Goal: Information Seeking & Learning: Learn about a topic

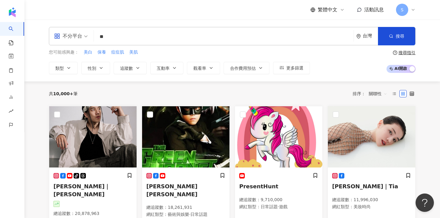
type input "*"
type input "**"
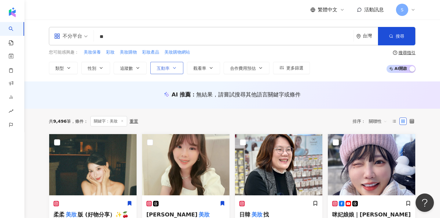
click at [162, 70] on button "互動率" at bounding box center [166, 68] width 33 height 12
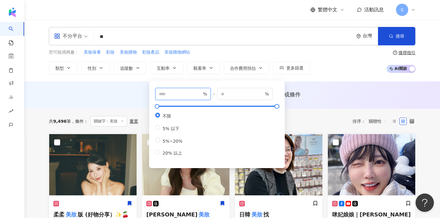
click at [185, 91] on input "number" at bounding box center [180, 94] width 43 height 7
type input "*"
click at [393, 32] on button "搜尋" at bounding box center [396, 36] width 37 height 18
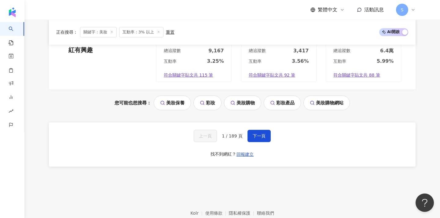
scroll to position [654, 0]
click at [232, 134] on span "1 / 189 頁" at bounding box center [232, 136] width 21 height 5
click at [248, 130] on button "下一頁" at bounding box center [259, 136] width 23 height 12
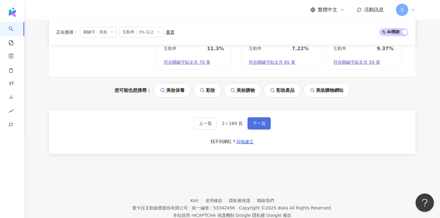
click at [257, 117] on button "下一頁" at bounding box center [259, 123] width 23 height 12
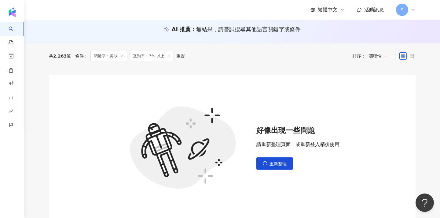
scroll to position [81, 0]
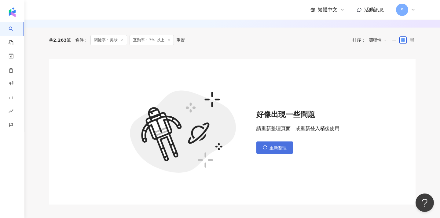
click at [266, 142] on button "重新整理" at bounding box center [275, 147] width 37 height 12
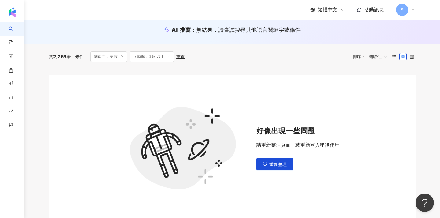
scroll to position [87, 0]
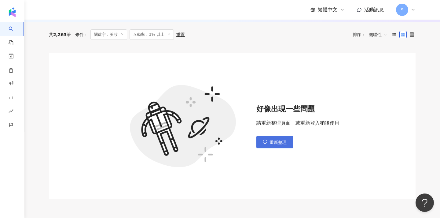
click at [270, 142] on button "重新整理" at bounding box center [275, 142] width 37 height 12
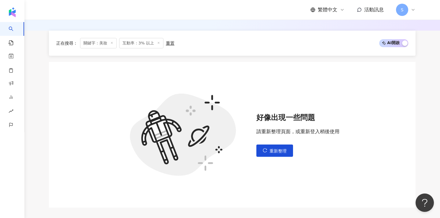
scroll to position [134, 0]
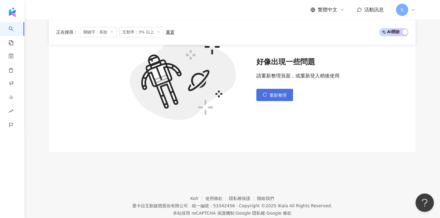
click at [270, 95] on button "重新整理" at bounding box center [275, 95] width 37 height 12
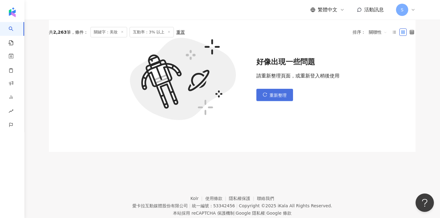
scroll to position [0, 0]
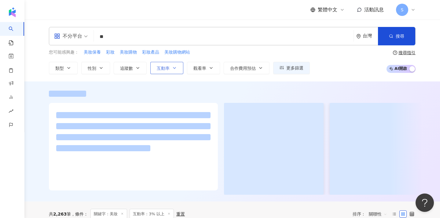
click at [170, 69] on button "互動率" at bounding box center [166, 68] width 33 height 12
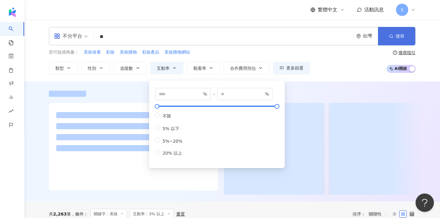
click at [393, 32] on button "搜尋" at bounding box center [396, 36] width 37 height 18
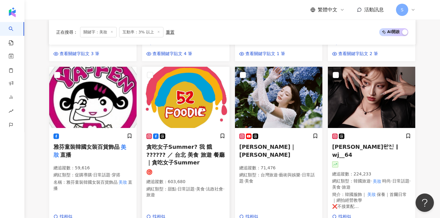
scroll to position [232, 0]
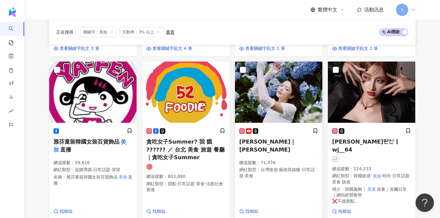
click at [283, 105] on img at bounding box center [278, 91] width 87 height 61
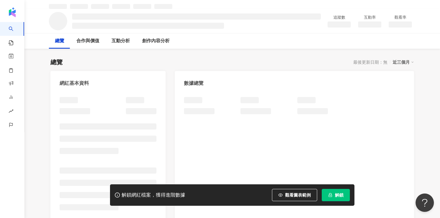
scroll to position [26, 0]
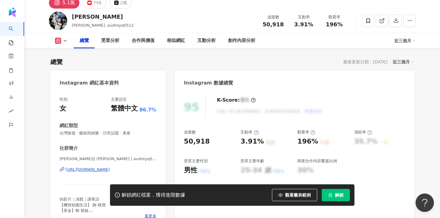
scroll to position [76, 0]
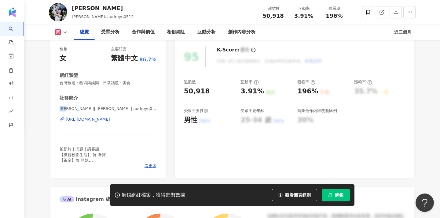
drag, startPoint x: 61, startPoint y: 109, endPoint x: 71, endPoint y: 110, distance: 10.4
click at [71, 110] on span "馮容潔 || Audrey | audreyq0512" at bounding box center [108, 109] width 97 height 6
copy span "馮容潔"
click at [65, 1] on div "馮容潔 馮容潔 , Audrey, audreyq0512 追蹤數 50,918 互動率 3.91% 觀看率 196%" at bounding box center [233, 12] width 392 height 24
click at [384, 16] on link at bounding box center [382, 12] width 12 height 12
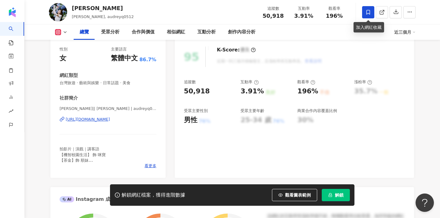
click at [364, 13] on span at bounding box center [368, 12] width 12 height 12
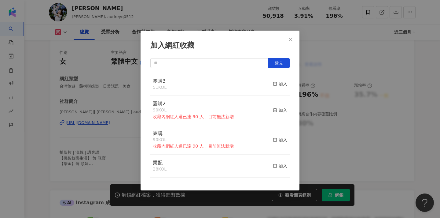
scroll to position [70, 0]
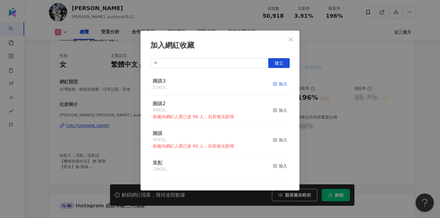
click at [275, 84] on icon "button" at bounding box center [275, 84] width 4 height 4
click at [290, 39] on icon "close" at bounding box center [290, 39] width 5 height 5
click at [291, 39] on div "加入網紅收藏 建立 團購3 52 KOL 已加入 團購2 90 KOL 收藏內網紅人選已達 90 人，目前無法新增 加入 團購 90 KOL 收藏內網紅人選已…" at bounding box center [220, 109] width 440 height 218
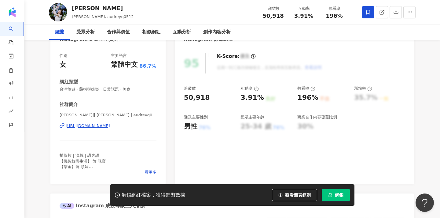
click at [12, 30] on link "AI 找網紅" at bounding box center [15, 34] width 12 height 24
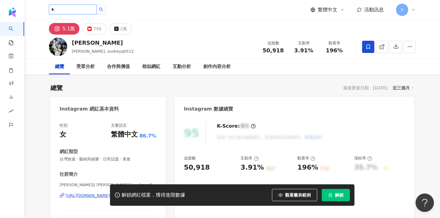
type input "**"
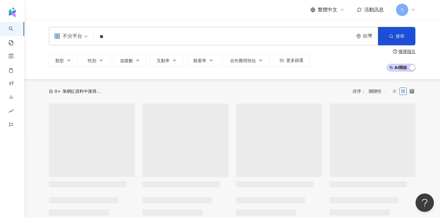
type input "*"
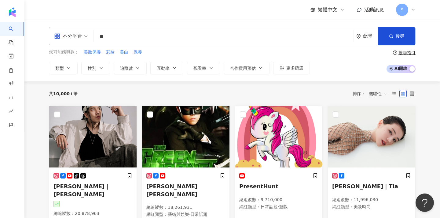
type input "**"
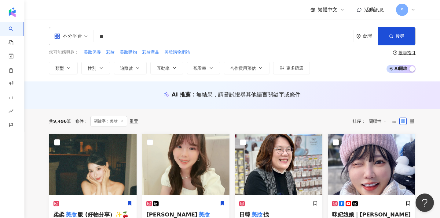
click at [105, 33] on input "**" at bounding box center [223, 37] width 255 height 12
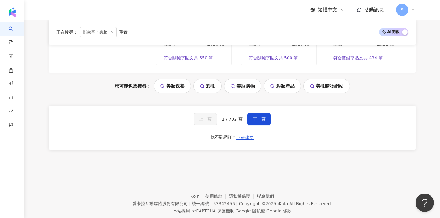
scroll to position [645, 0]
